Goal: Information Seeking & Learning: Learn about a topic

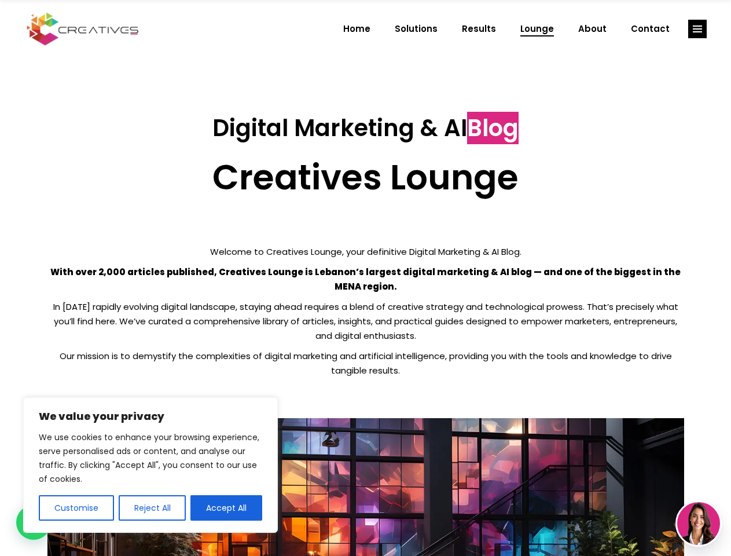
click at [365, 278] on p "With over 2,000 articles published, Creatives Lounge is Lebanon’s largest digit…" at bounding box center [365, 279] width 637 height 29
click at [76, 508] on button "Customise" at bounding box center [76, 507] width 75 height 25
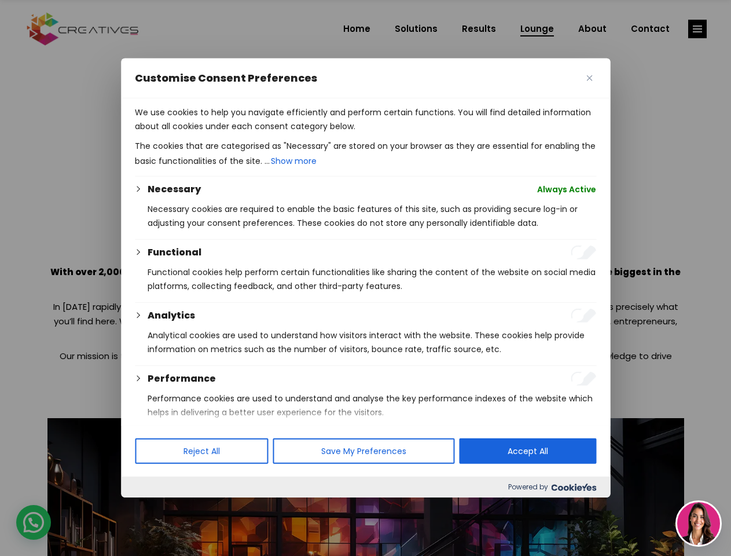
click at [152, 508] on div at bounding box center [365, 278] width 731 height 556
click at [226, 133] on p "We use cookies to help you navigate efficiently and perform certain functions. …" at bounding box center [365, 119] width 461 height 28
click at [697, 29] on div at bounding box center [365, 278] width 731 height 556
click at [699, 523] on img at bounding box center [698, 523] width 43 height 43
